Goal: Transaction & Acquisition: Download file/media

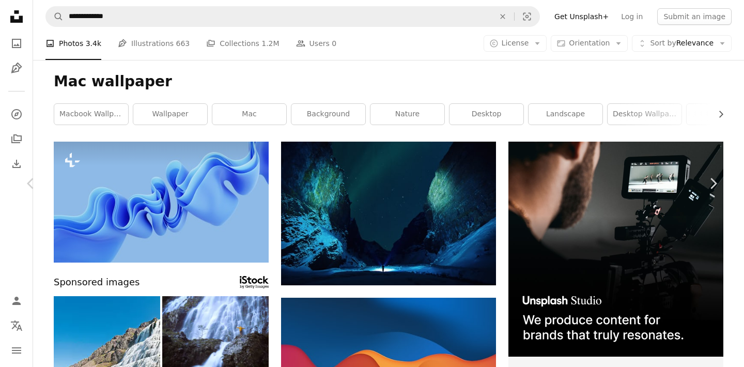
scroll to position [8568, 0]
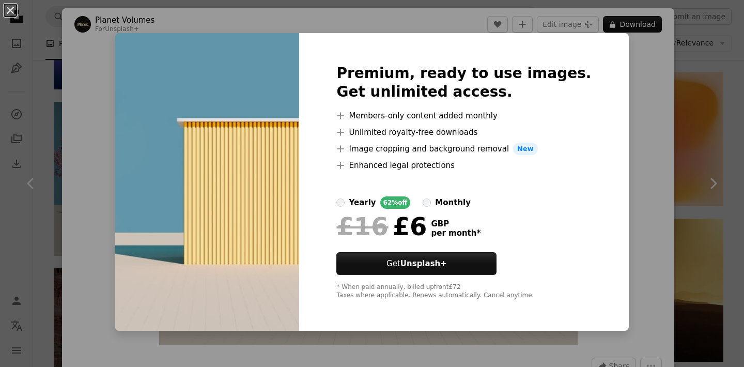
click at [719, 120] on div "An X shape Premium, ready to use images. Get unlimited access. A plus sign Memb…" at bounding box center [372, 183] width 744 height 367
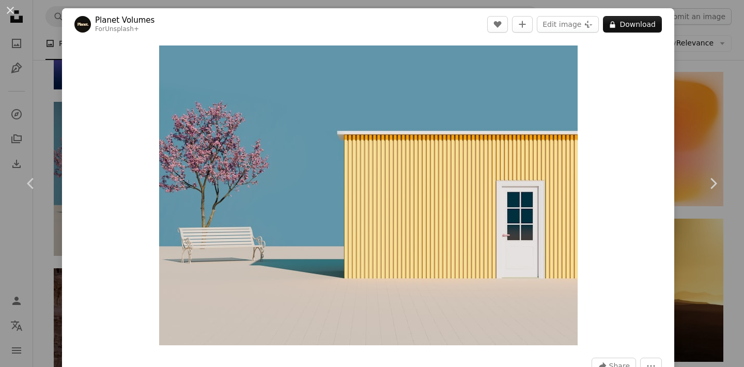
click at [719, 120] on div "An X shape Chevron left Chevron right Planet Volumes For Unsplash+ A heart A pl…" at bounding box center [372, 183] width 744 height 367
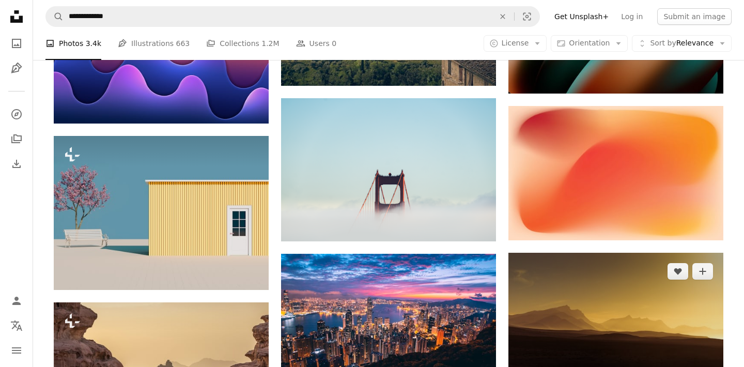
scroll to position [8530, 0]
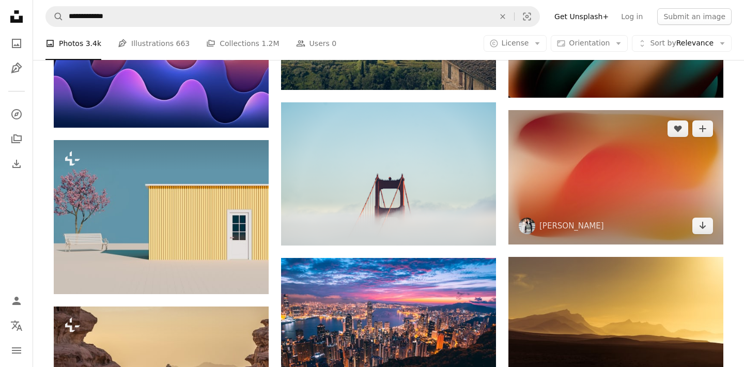
click at [584, 175] on img at bounding box center [615, 177] width 215 height 134
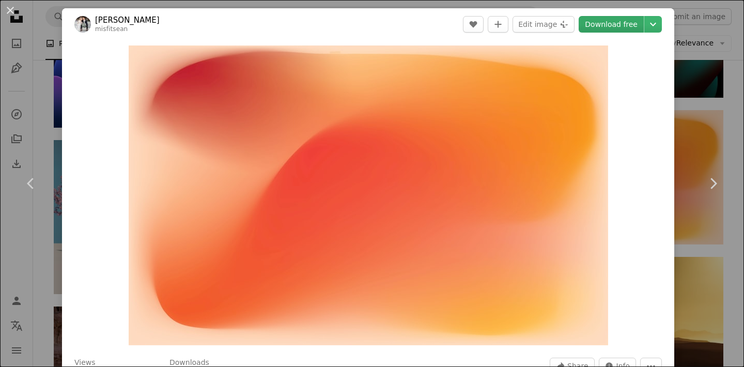
click at [634, 27] on link "Download free" at bounding box center [611, 24] width 65 height 17
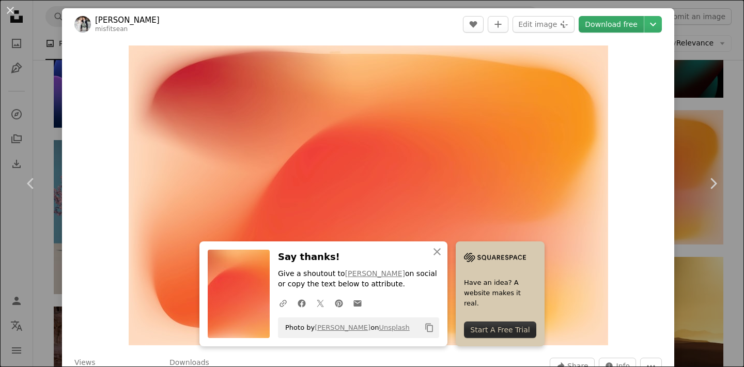
click at [702, 56] on div "An X shape Chevron left Chevron right [PERSON_NAME] misfitsean A heart A plus s…" at bounding box center [372, 183] width 744 height 367
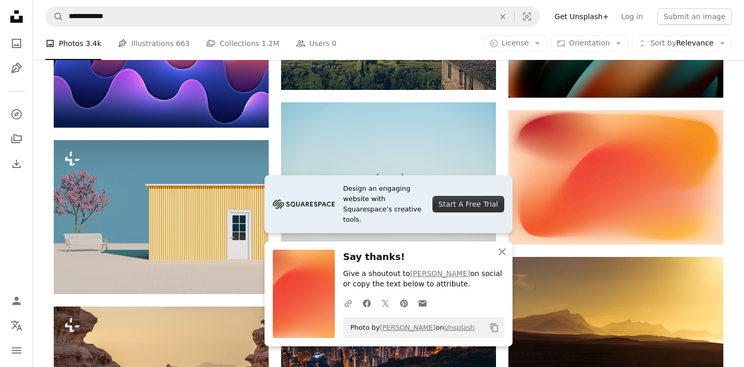
scroll to position [8788, 0]
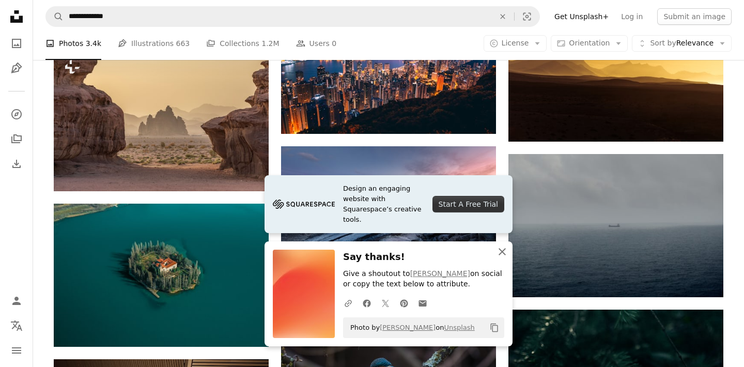
click at [500, 255] on icon "button" at bounding box center [502, 251] width 7 height 7
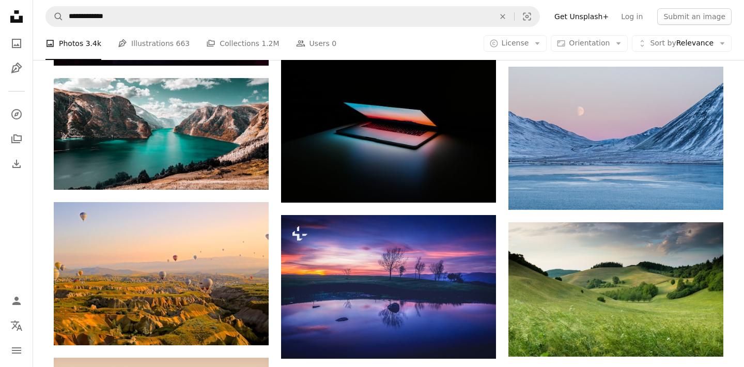
scroll to position [9939, 0]
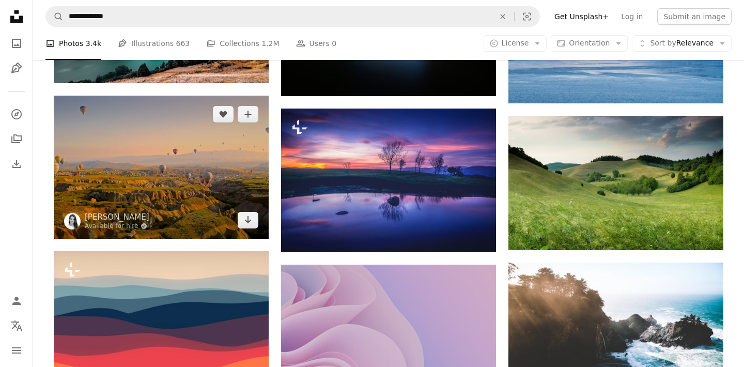
click at [217, 167] on img at bounding box center [161, 167] width 215 height 143
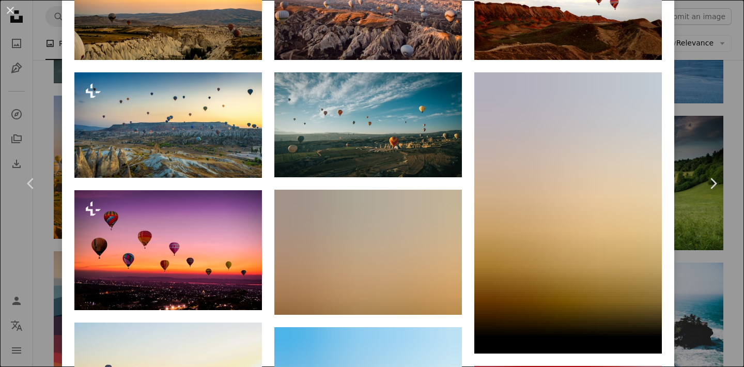
scroll to position [892, 0]
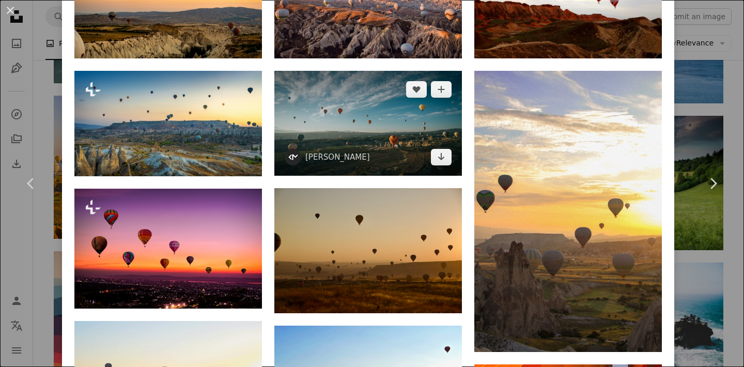
click at [413, 129] on img at bounding box center [368, 123] width 188 height 105
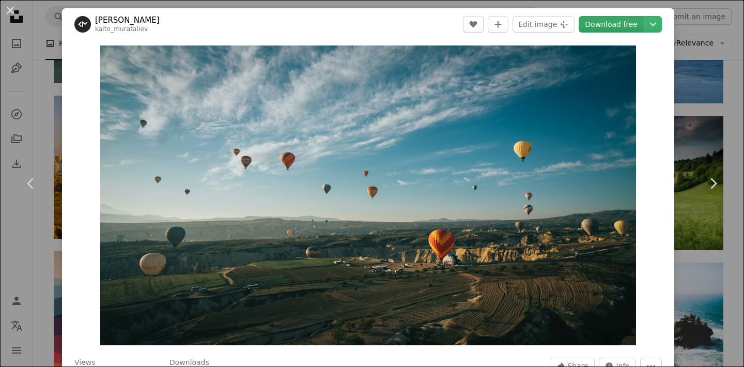
click at [613, 25] on link "Download free" at bounding box center [611, 24] width 65 height 17
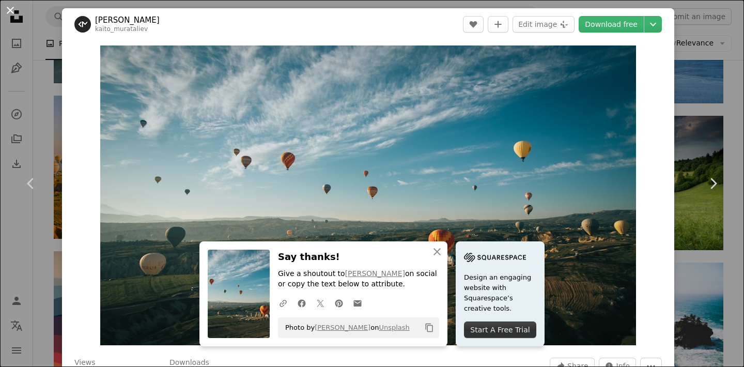
click at [10, 13] on button "An X shape" at bounding box center [10, 10] width 12 height 12
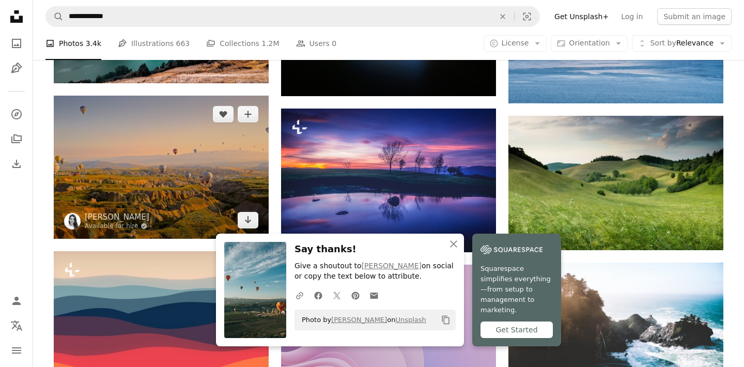
click at [229, 192] on img at bounding box center [161, 167] width 215 height 143
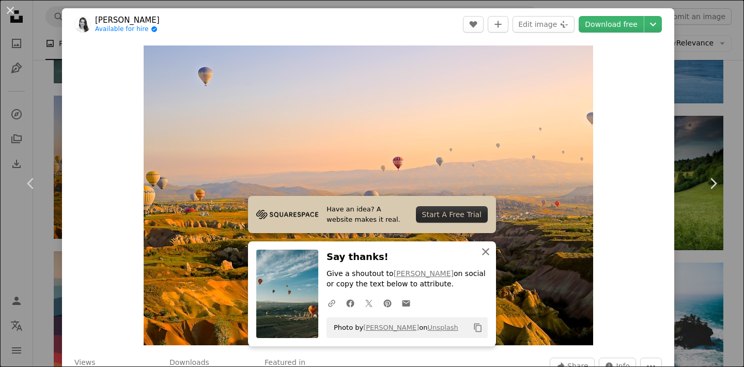
scroll to position [9916, 0]
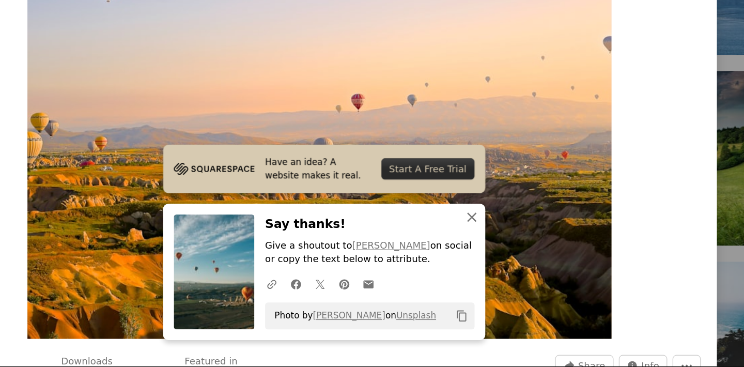
click at [482, 248] on icon "button" at bounding box center [485, 251] width 7 height 7
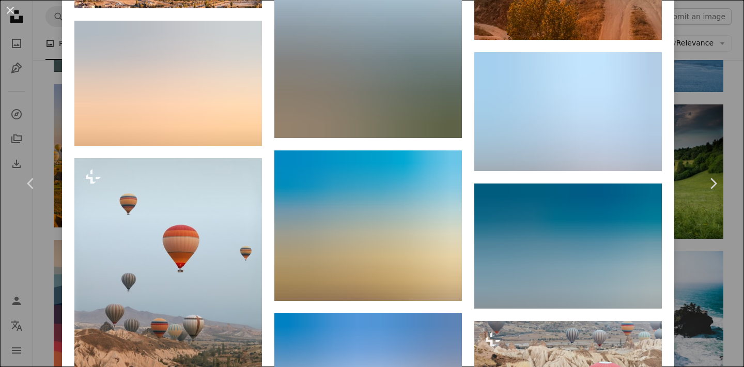
scroll to position [1591, 0]
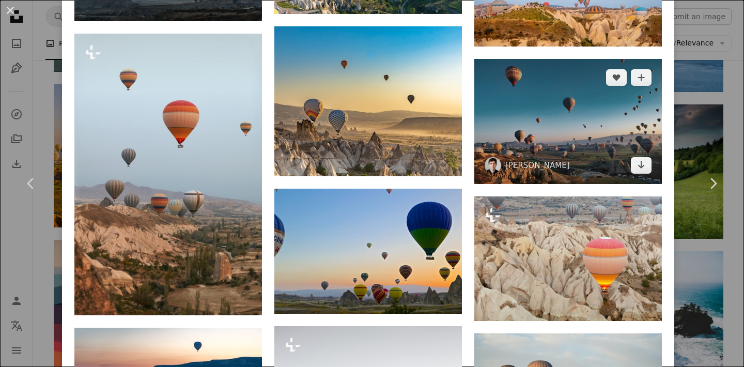
click at [565, 121] on img at bounding box center [568, 121] width 188 height 125
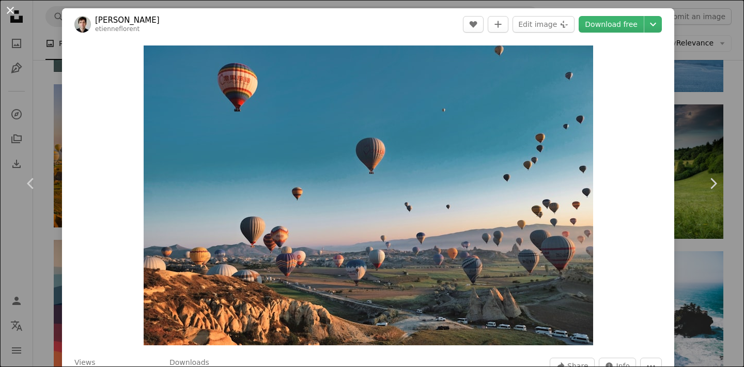
click at [6, 10] on button "An X shape" at bounding box center [10, 10] width 12 height 12
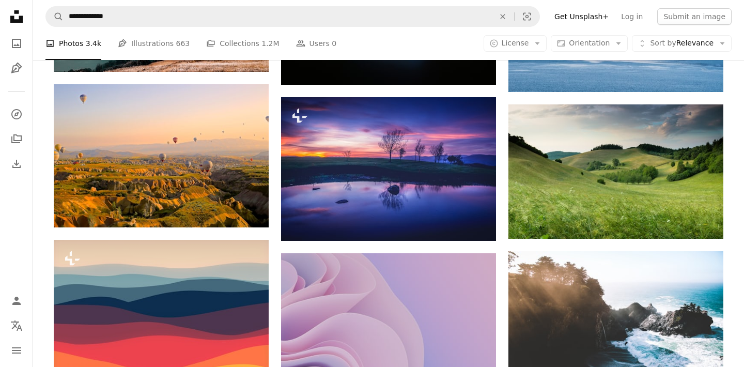
scroll to position [9939, 0]
